Goal: Task Accomplishment & Management: Manage account settings

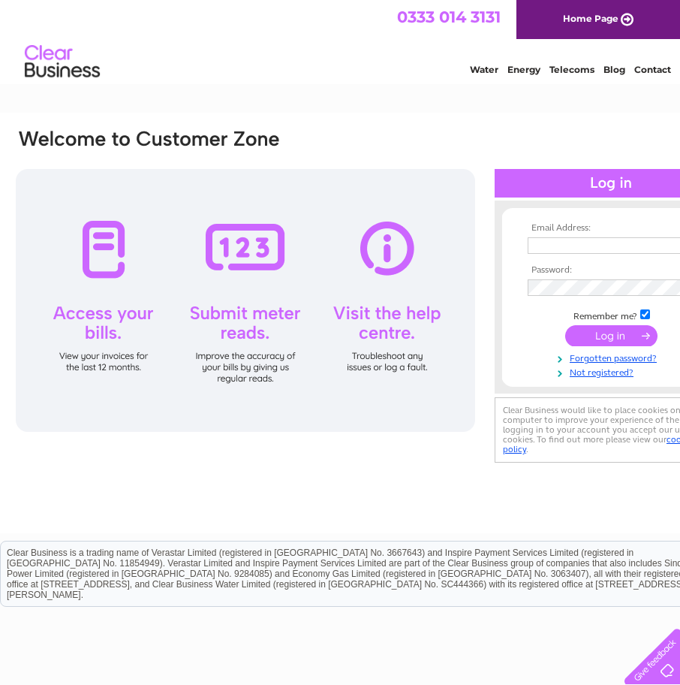
type input "[PERSON_NAME][EMAIL_ADDRESS][DOMAIN_NAME]"
click at [638, 338] on input "submit" at bounding box center [611, 335] width 92 height 21
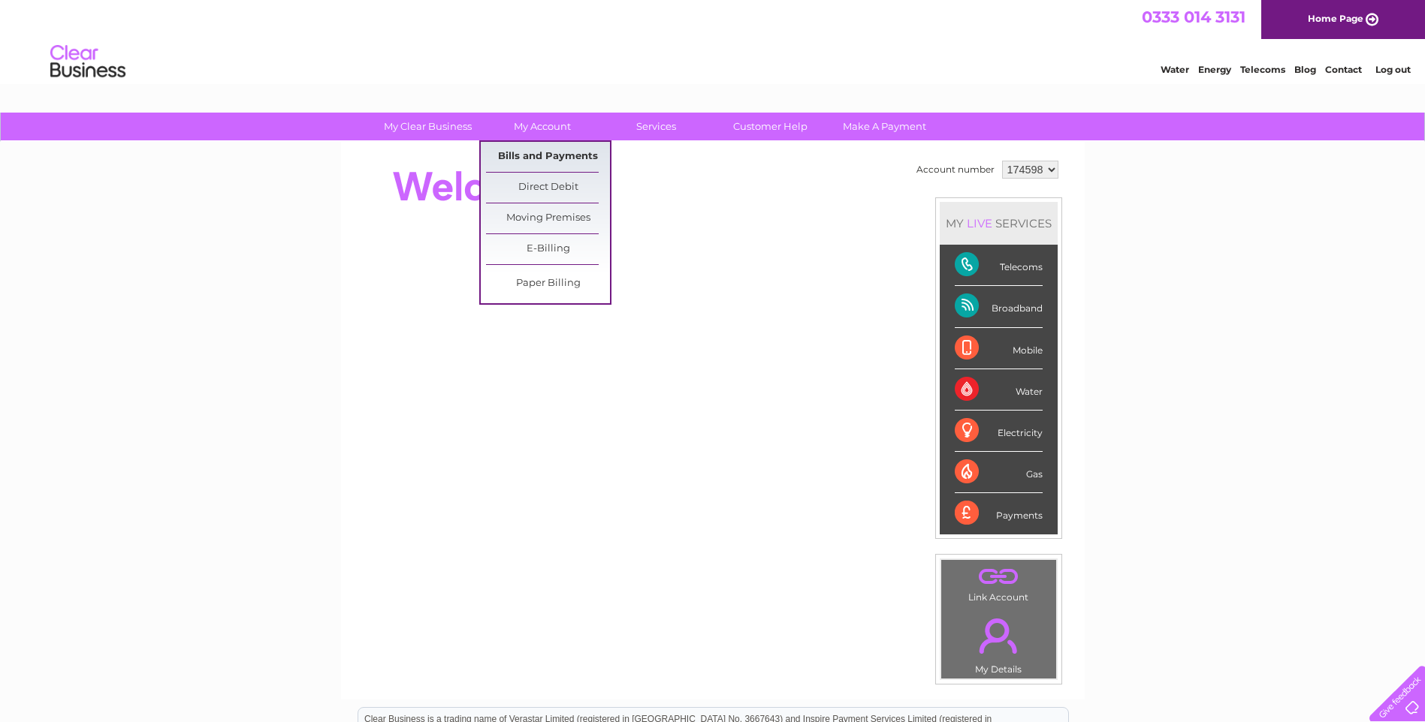
click at [541, 154] on link "Bills and Payments" at bounding box center [548, 157] width 124 height 30
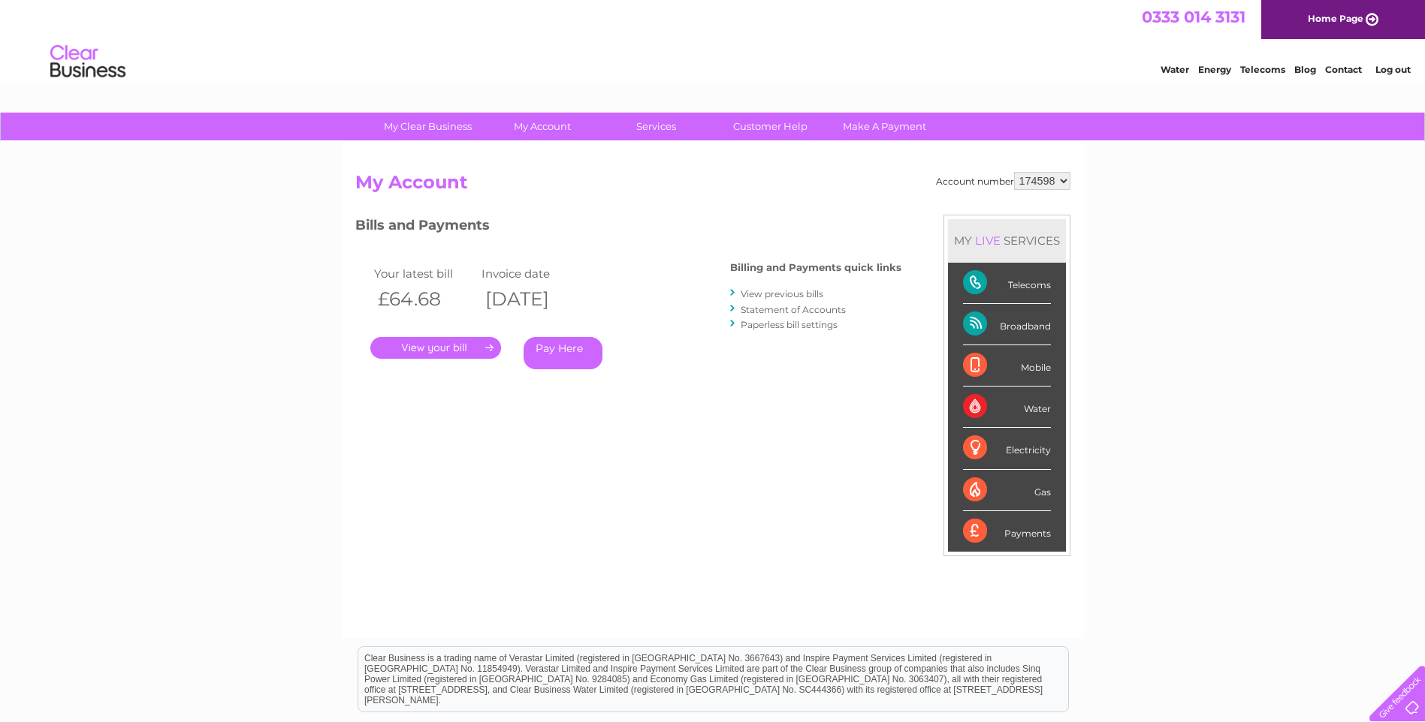
click at [462, 346] on link "." at bounding box center [435, 348] width 131 height 22
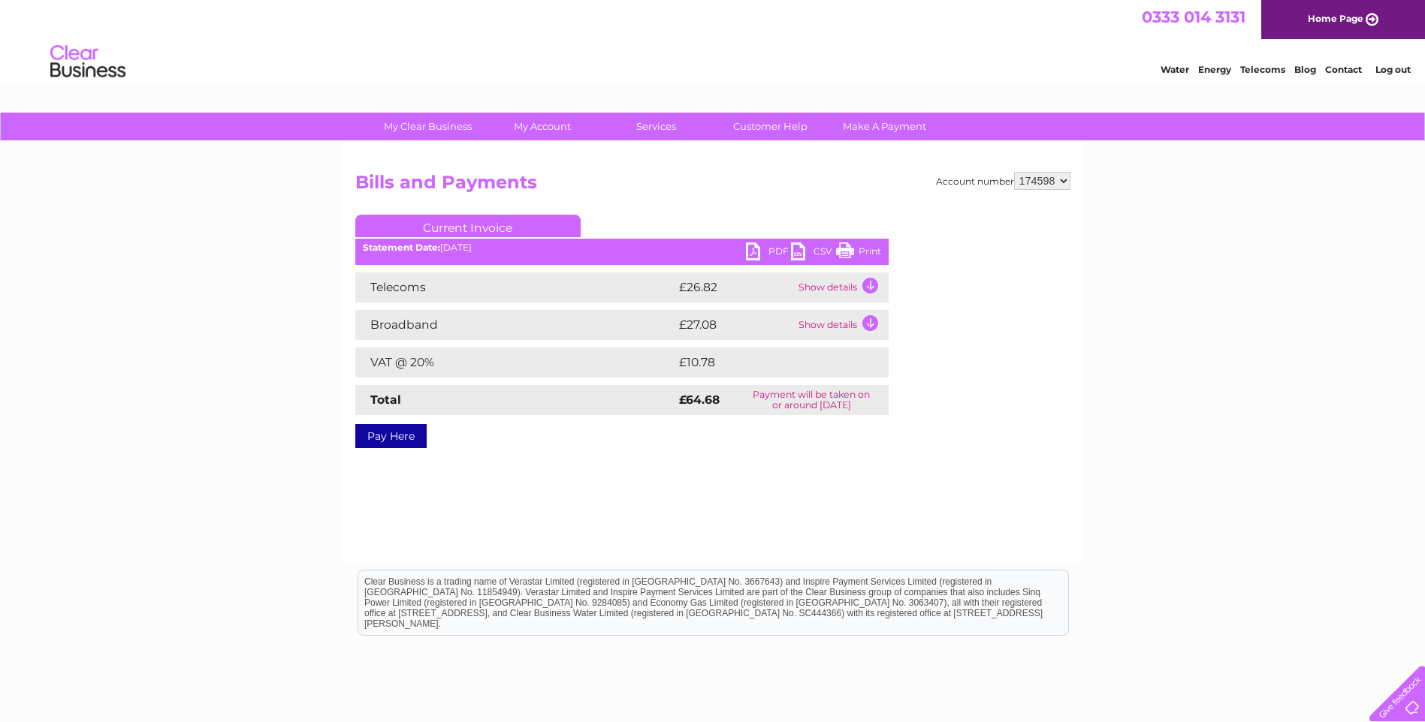
click at [758, 257] on link "PDF" at bounding box center [768, 254] width 45 height 22
